Goal: Use online tool/utility: Utilize a website feature to perform a specific function

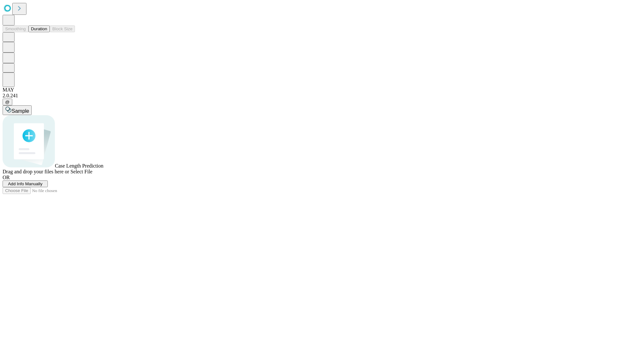
click at [47, 32] on button "Duration" at bounding box center [38, 28] width 21 height 7
click at [43, 186] on span "Add Info Manually" at bounding box center [25, 184] width 35 height 5
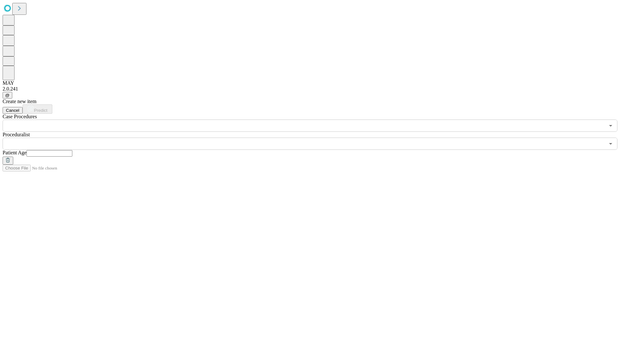
click at [72, 150] on input "text" at bounding box center [49, 153] width 46 height 6
type input "**"
click at [314, 138] on input "text" at bounding box center [304, 144] width 602 height 12
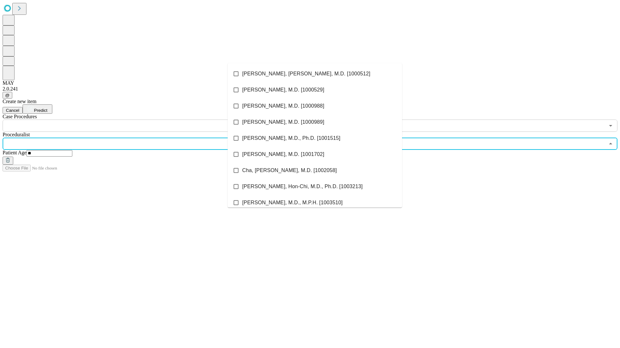
click at [315, 74] on li "[PERSON_NAME], [PERSON_NAME], M.D. [1000512]" at bounding box center [314, 74] width 174 height 16
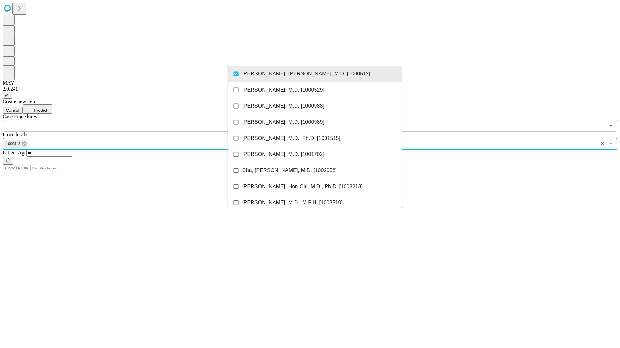
click at [136, 120] on input "text" at bounding box center [304, 126] width 602 height 12
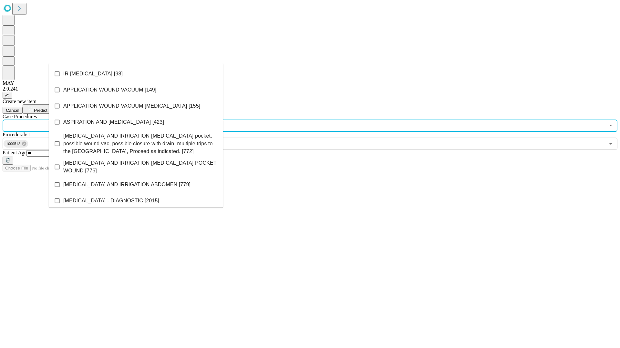
click at [136, 74] on li "IR [MEDICAL_DATA] [98]" at bounding box center [136, 74] width 174 height 16
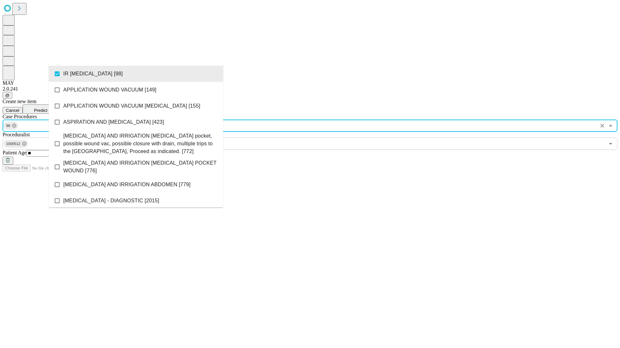
click at [47, 108] on span "Predict" at bounding box center [40, 110] width 13 height 5
